Goal: Task Accomplishment & Management: Manage account settings

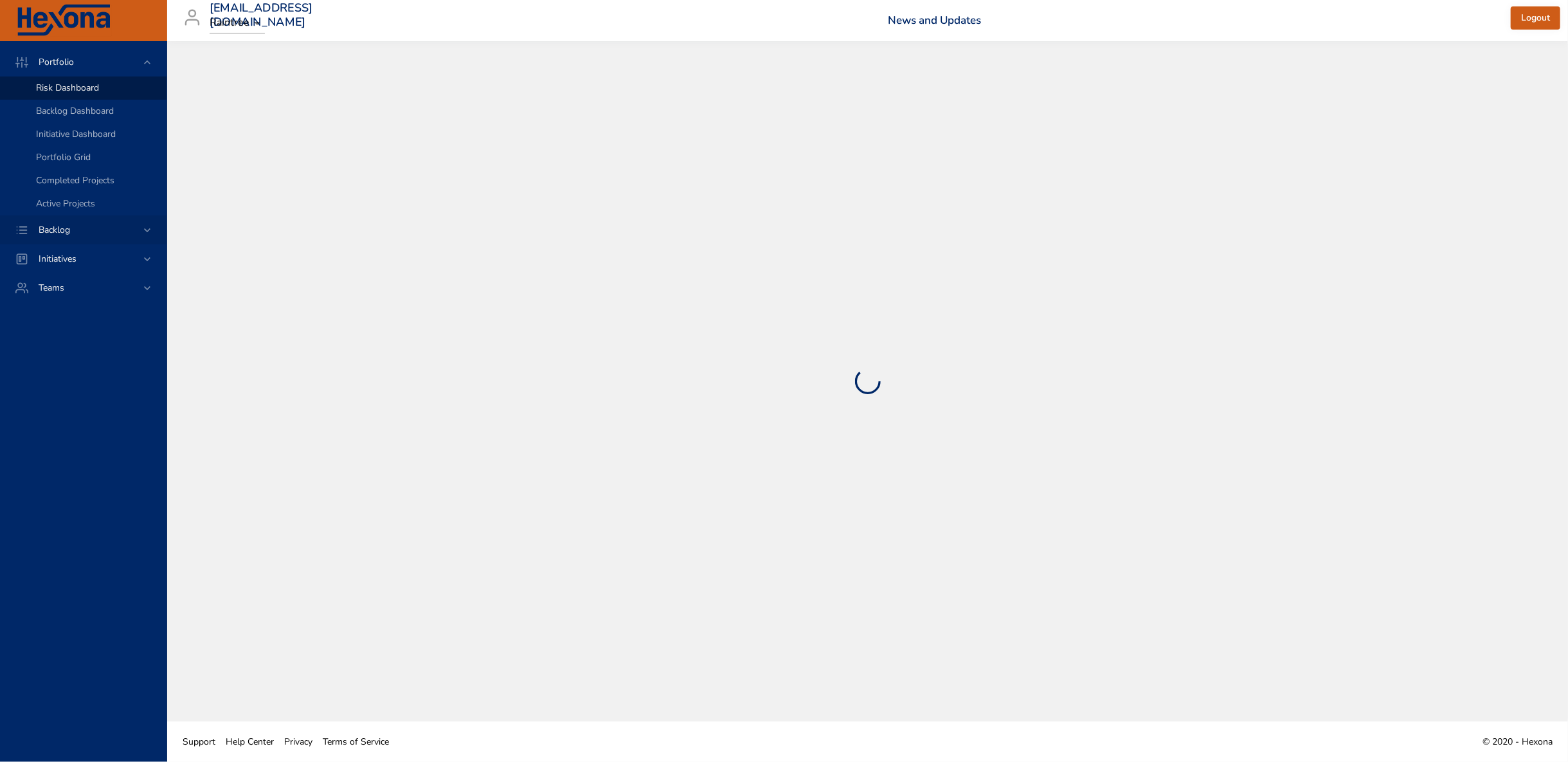
click at [148, 233] on icon at bounding box center [147, 230] width 13 height 13
click at [56, 117] on span "Backlog Details" at bounding box center [67, 117] width 62 height 12
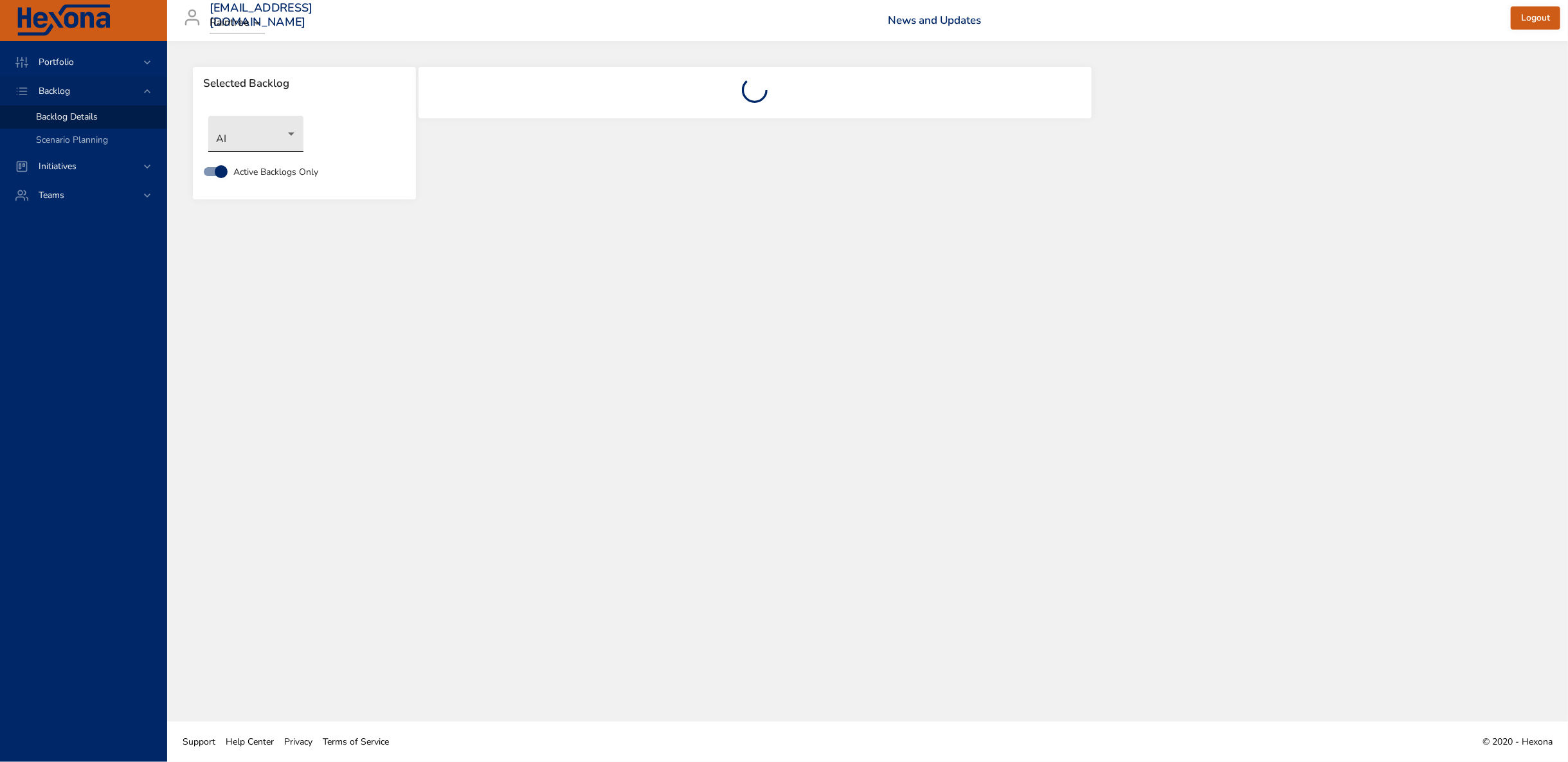
click at [268, 135] on body "Portfolio Backlog Backlog Details Scenario Planning Initiatives Teams [EMAIL_AD…" at bounding box center [784, 381] width 1568 height 762
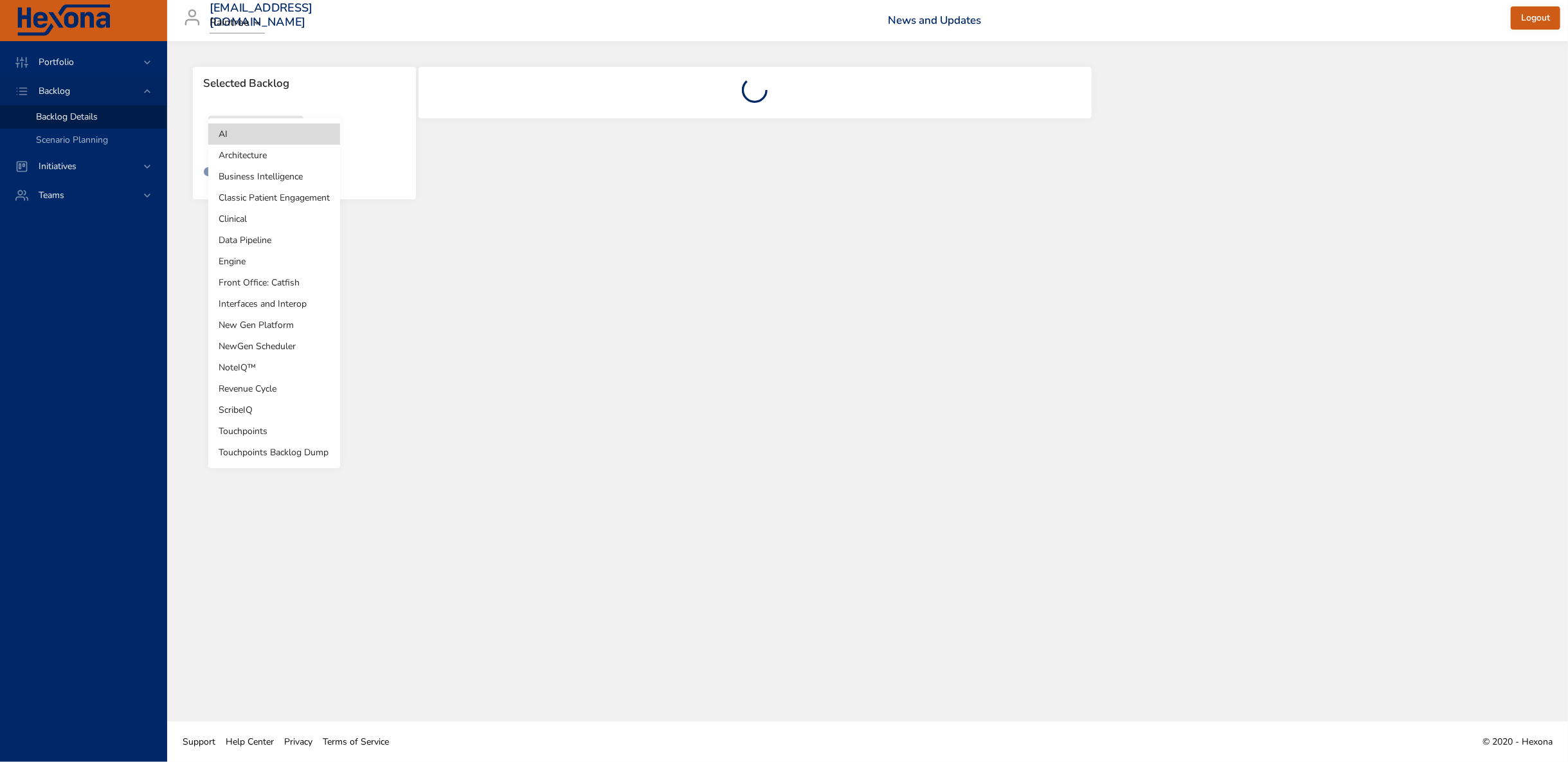
click at [273, 282] on li "Front Office: Catfish" at bounding box center [274, 283] width 132 height 21
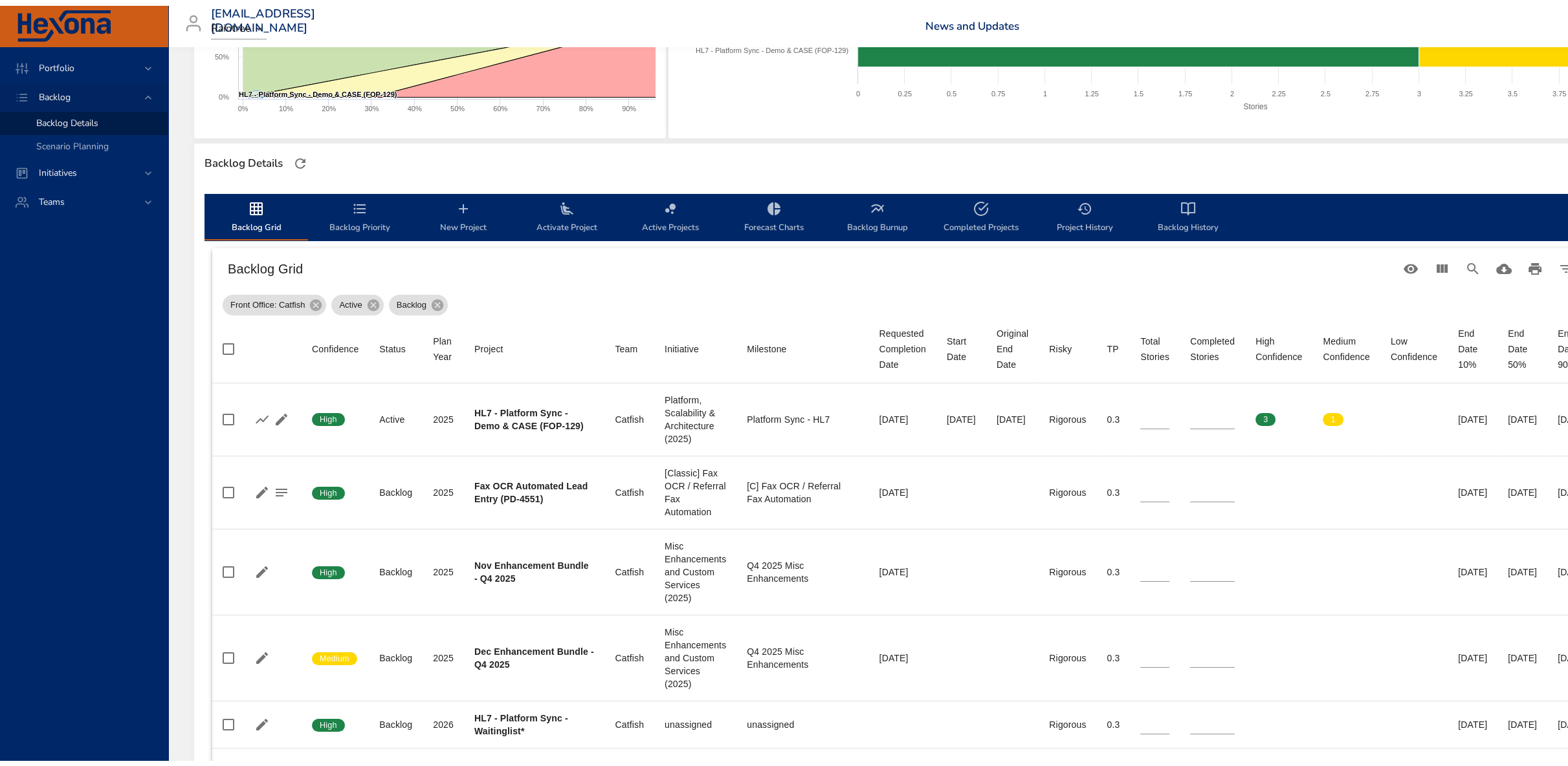
scroll to position [287, 0]
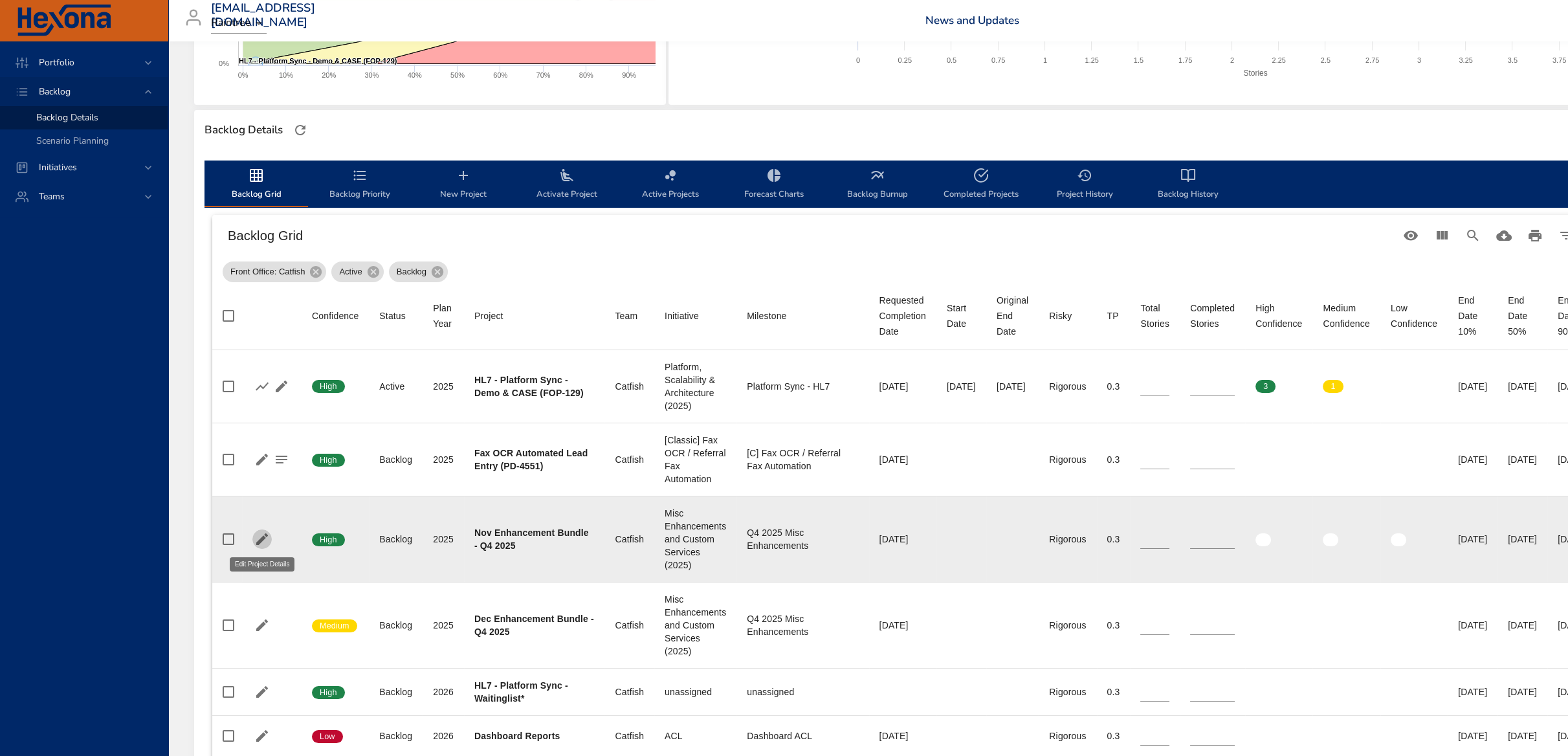
click at [261, 540] on icon "button" at bounding box center [261, 539] width 11 height 11
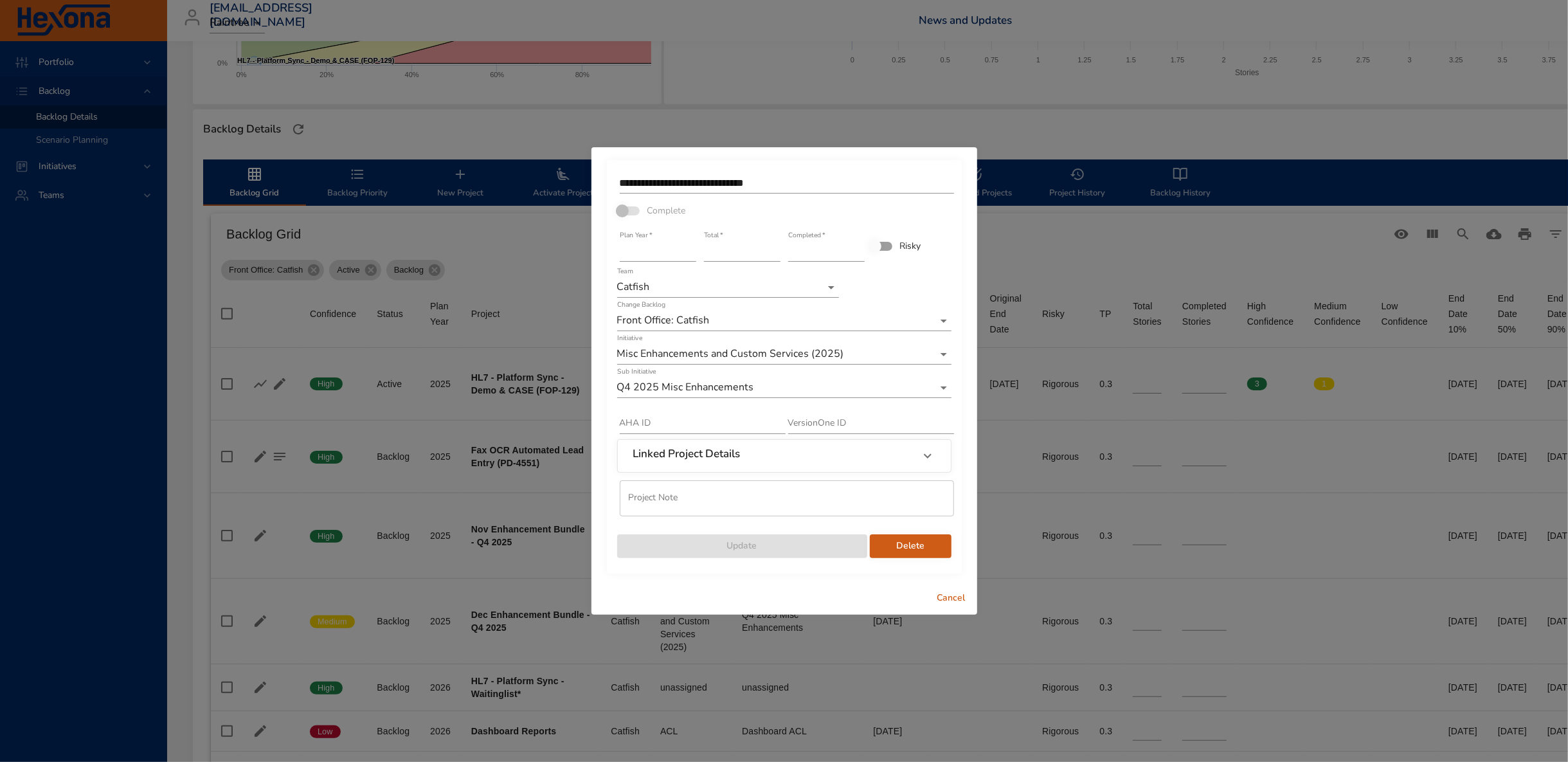
click at [638, 177] on input "**********" at bounding box center [787, 183] width 335 height 20
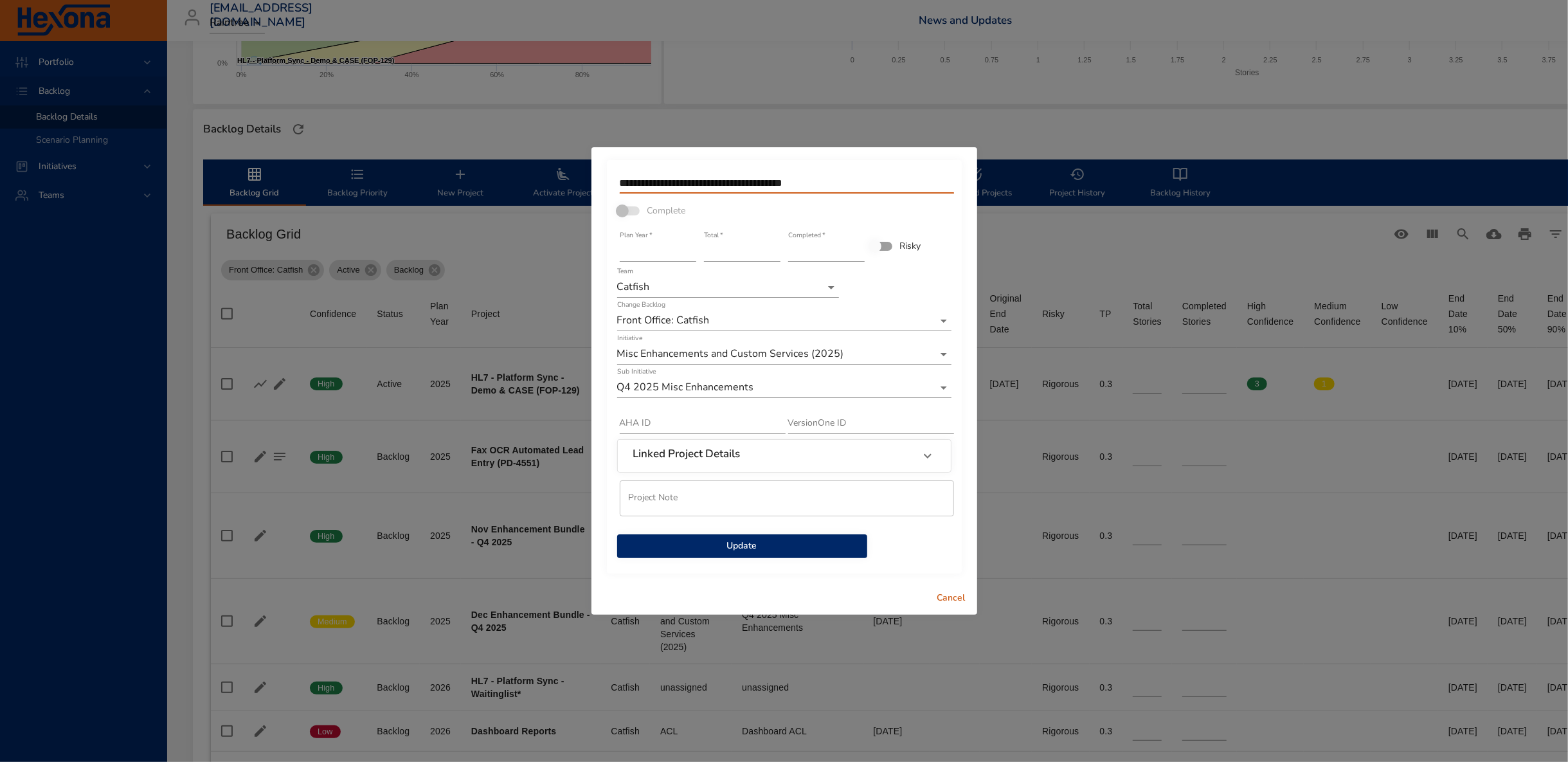
type input "**********"
click at [770, 545] on span "Update" at bounding box center [742, 546] width 229 height 16
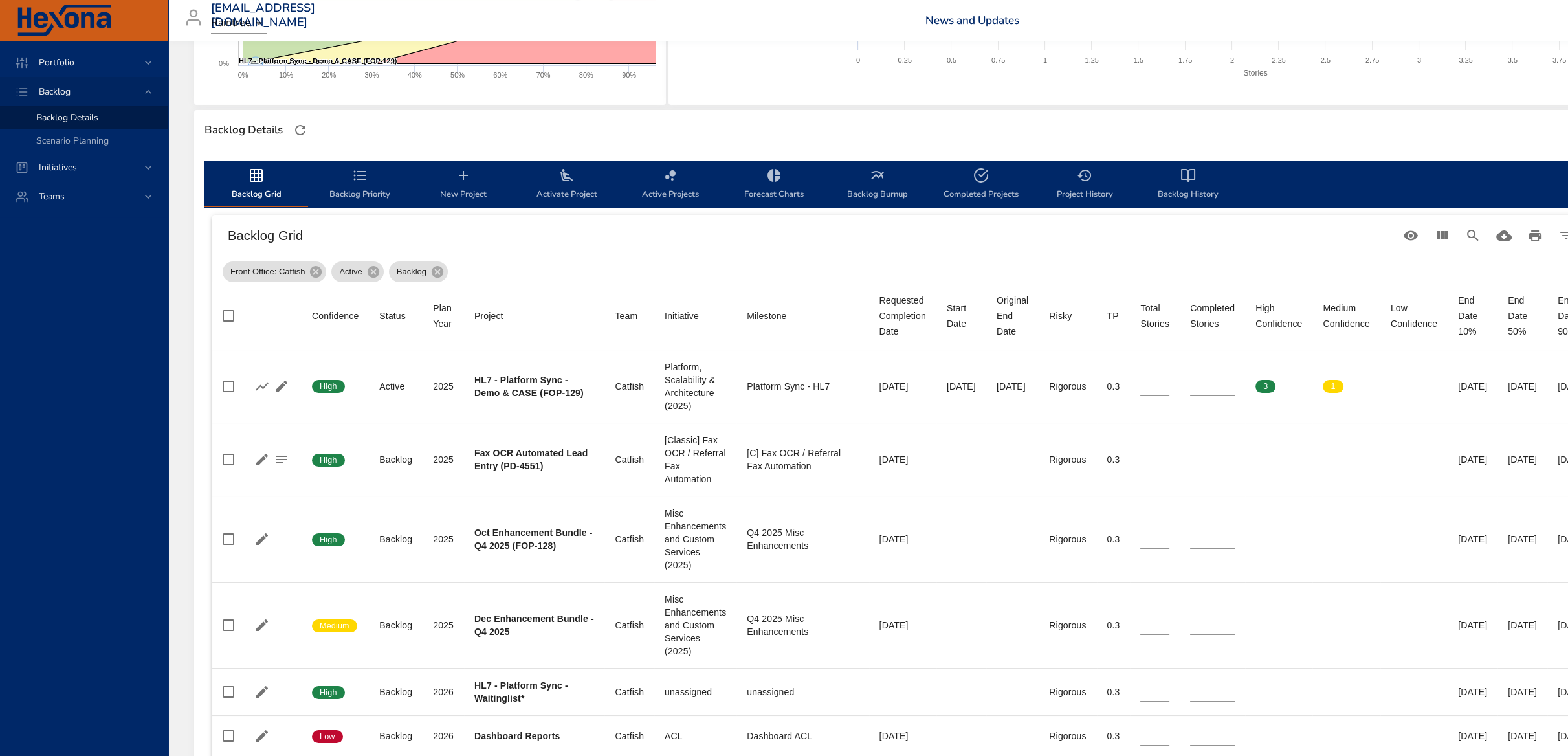
click at [348, 172] on span "Backlog Priority" at bounding box center [360, 184] width 88 height 34
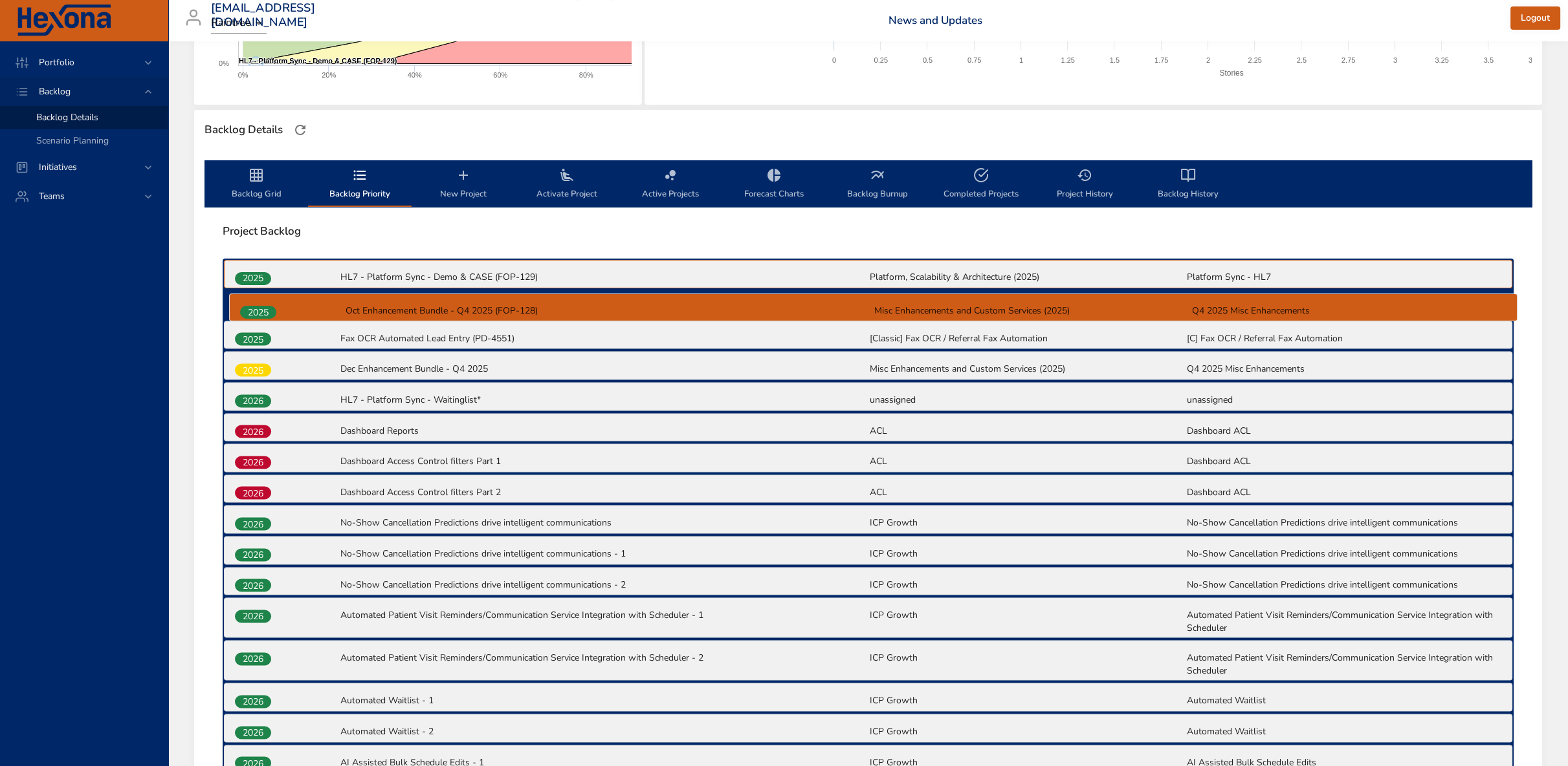
drag, startPoint x: 244, startPoint y: 337, endPoint x: 251, endPoint y: 308, distance: 29.8
click at [251, 308] on div "2025 HL7 - Platform Sync - Demo & CASE (FOP-129) Platform, Scalability & Archit…" at bounding box center [868, 641] width 1291 height 764
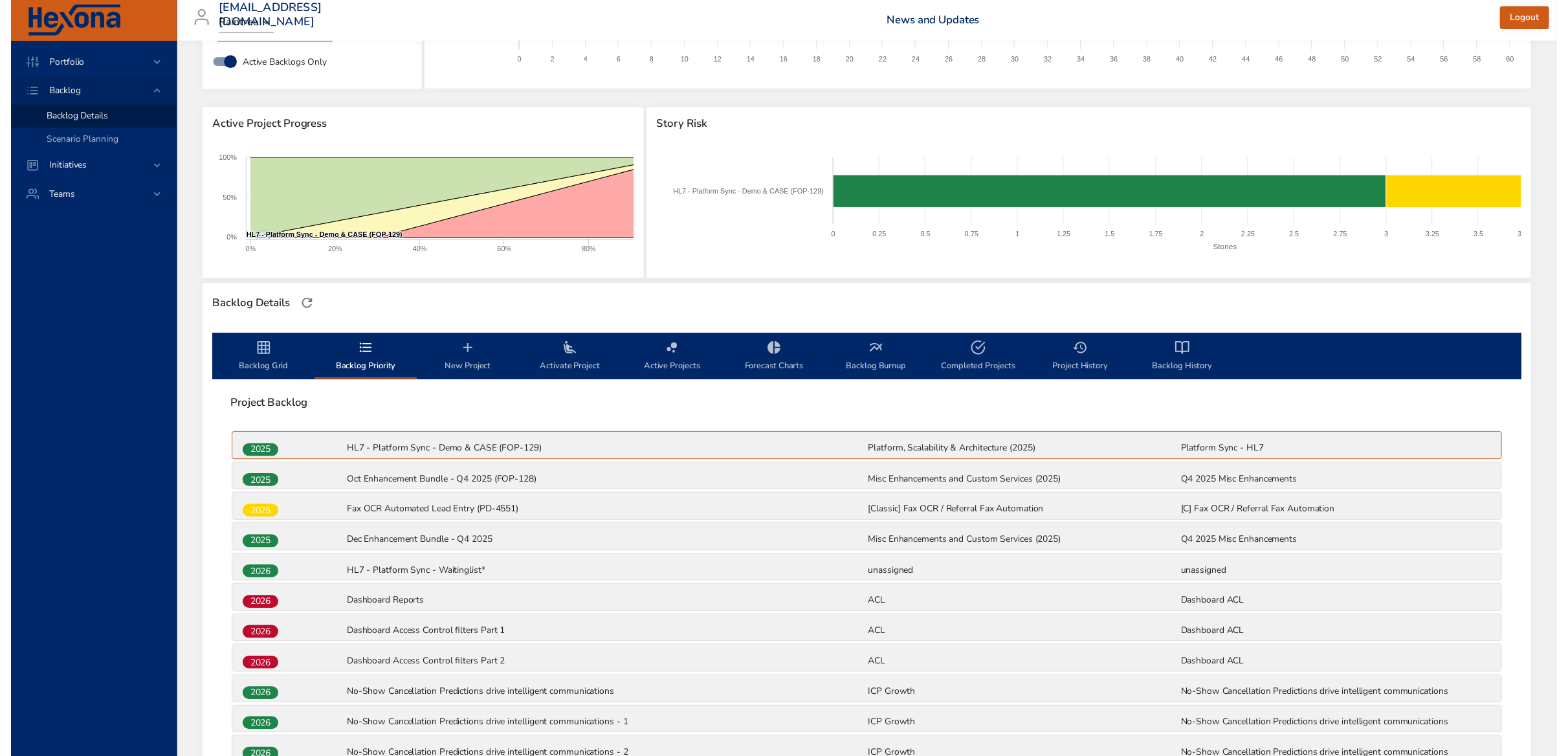
scroll to position [0, 0]
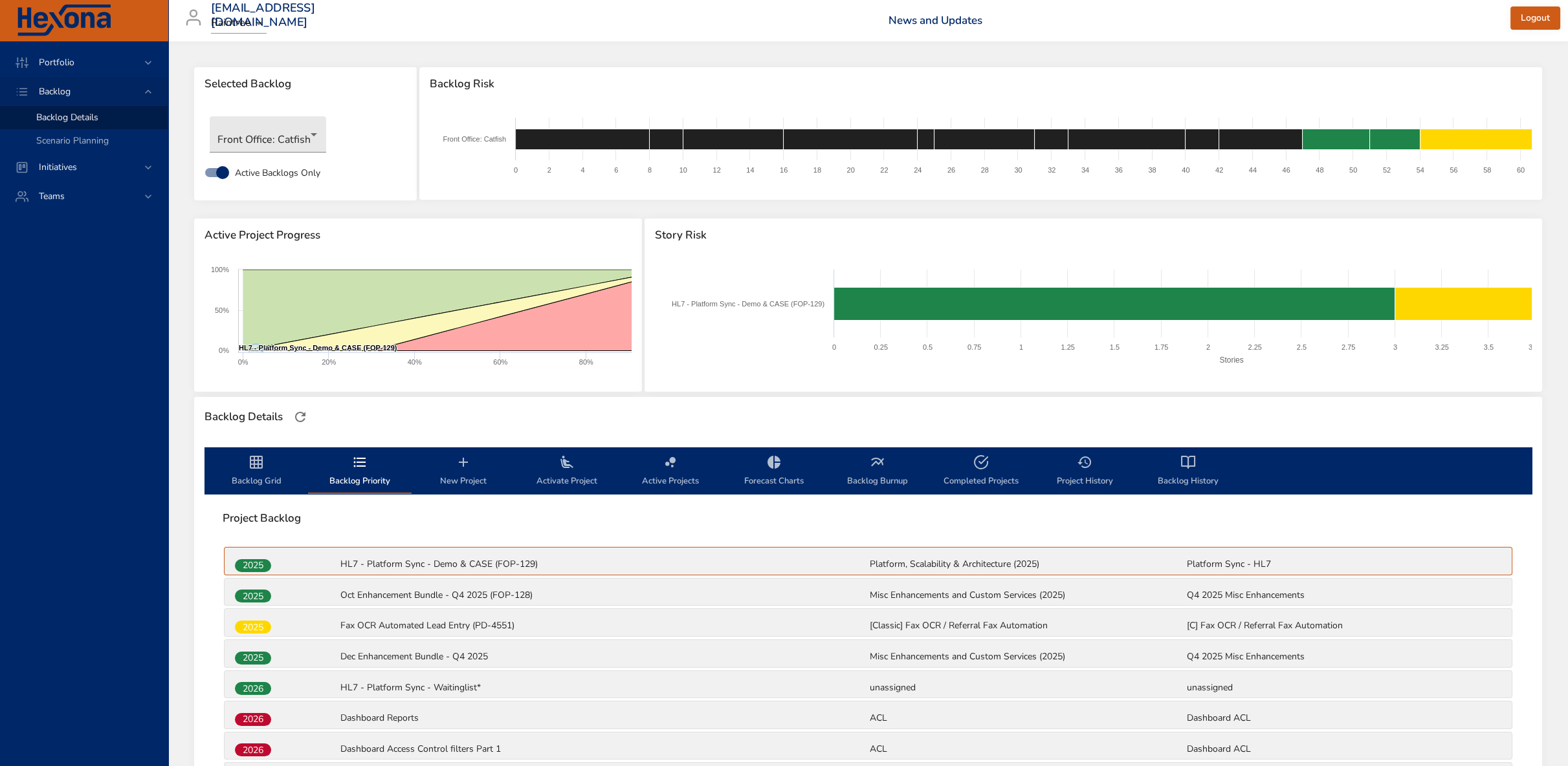
click at [256, 474] on span "Backlog Grid" at bounding box center [257, 471] width 88 height 34
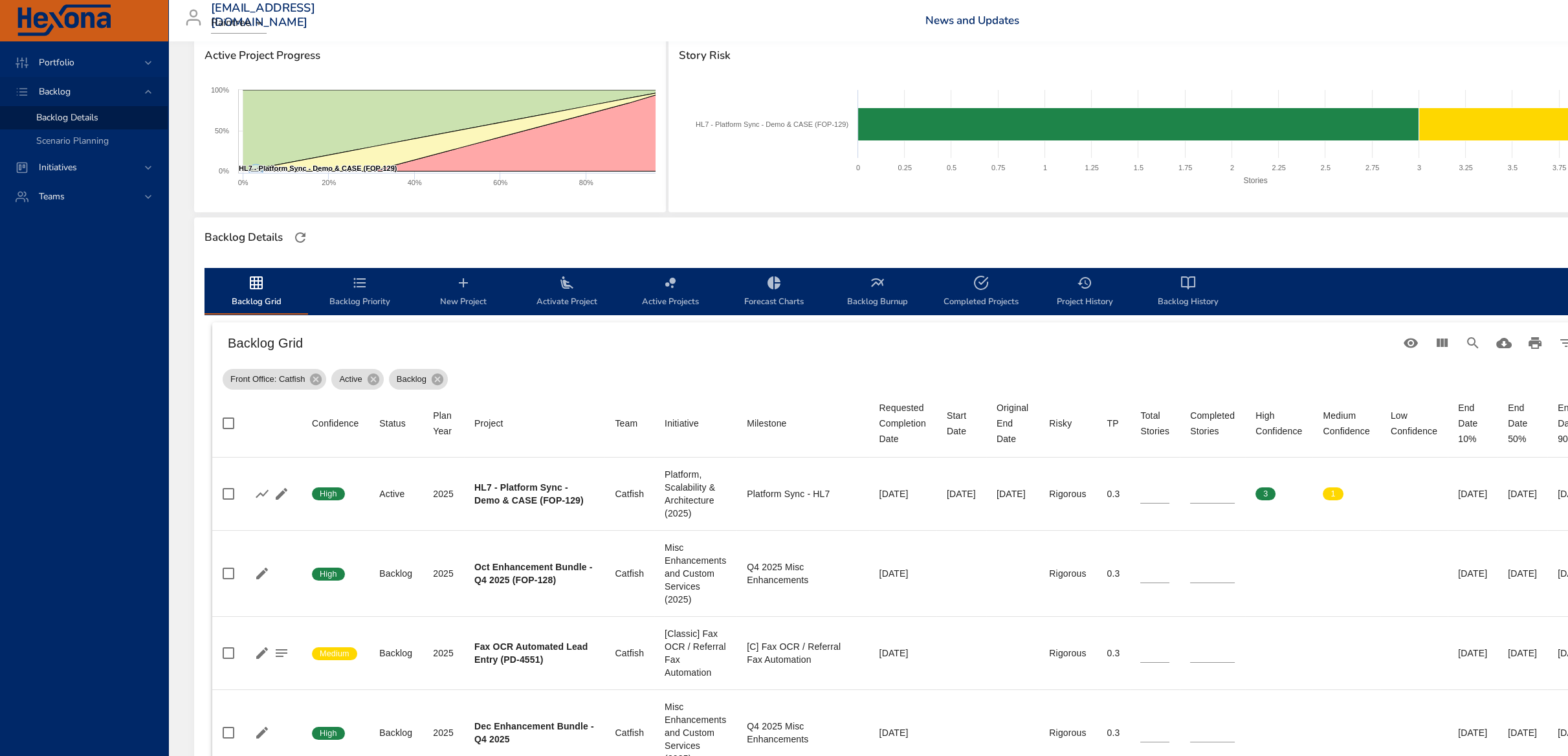
scroll to position [216, 0]
